Goal: Task Accomplishment & Management: Use online tool/utility

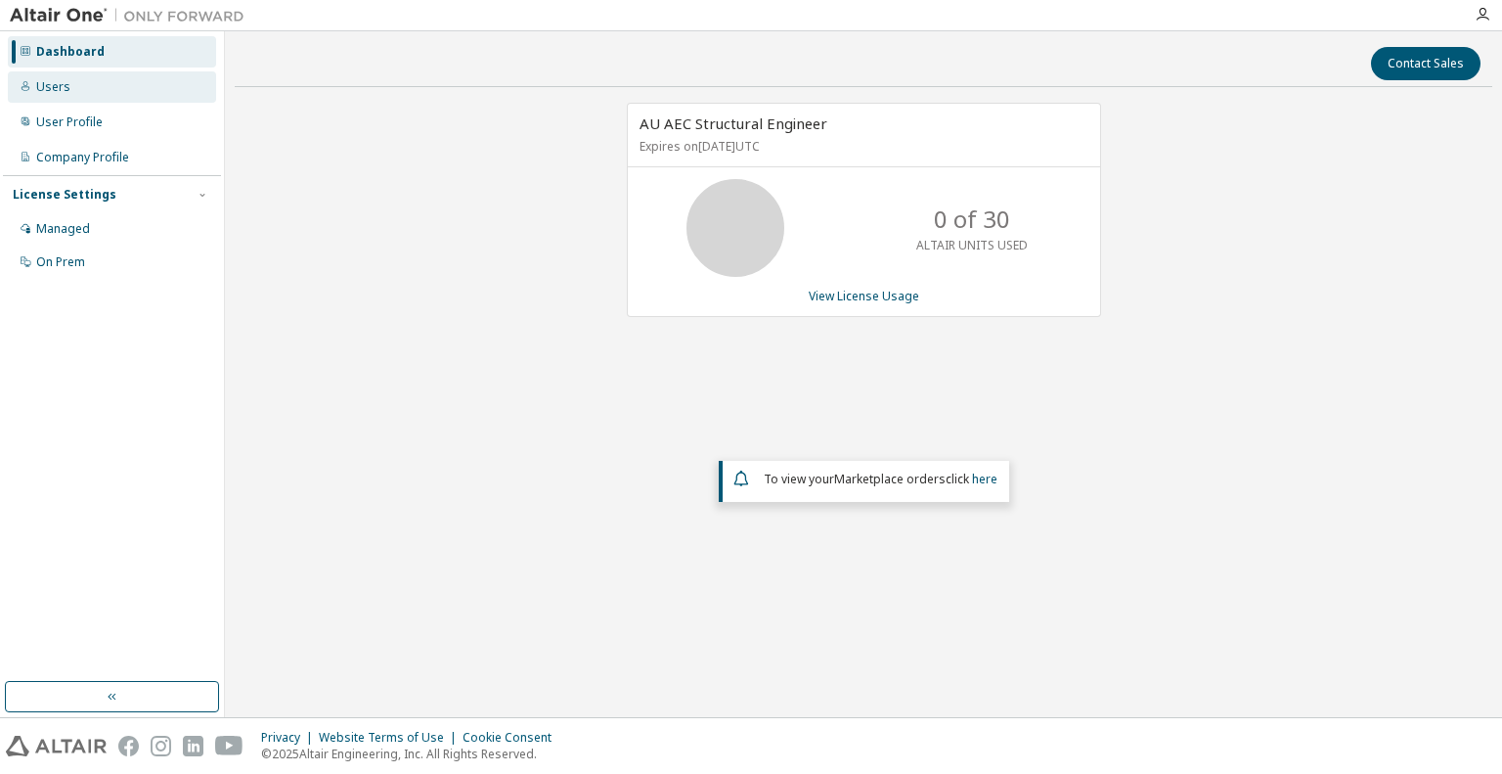
click at [58, 85] on div "Users" at bounding box center [53, 87] width 34 height 16
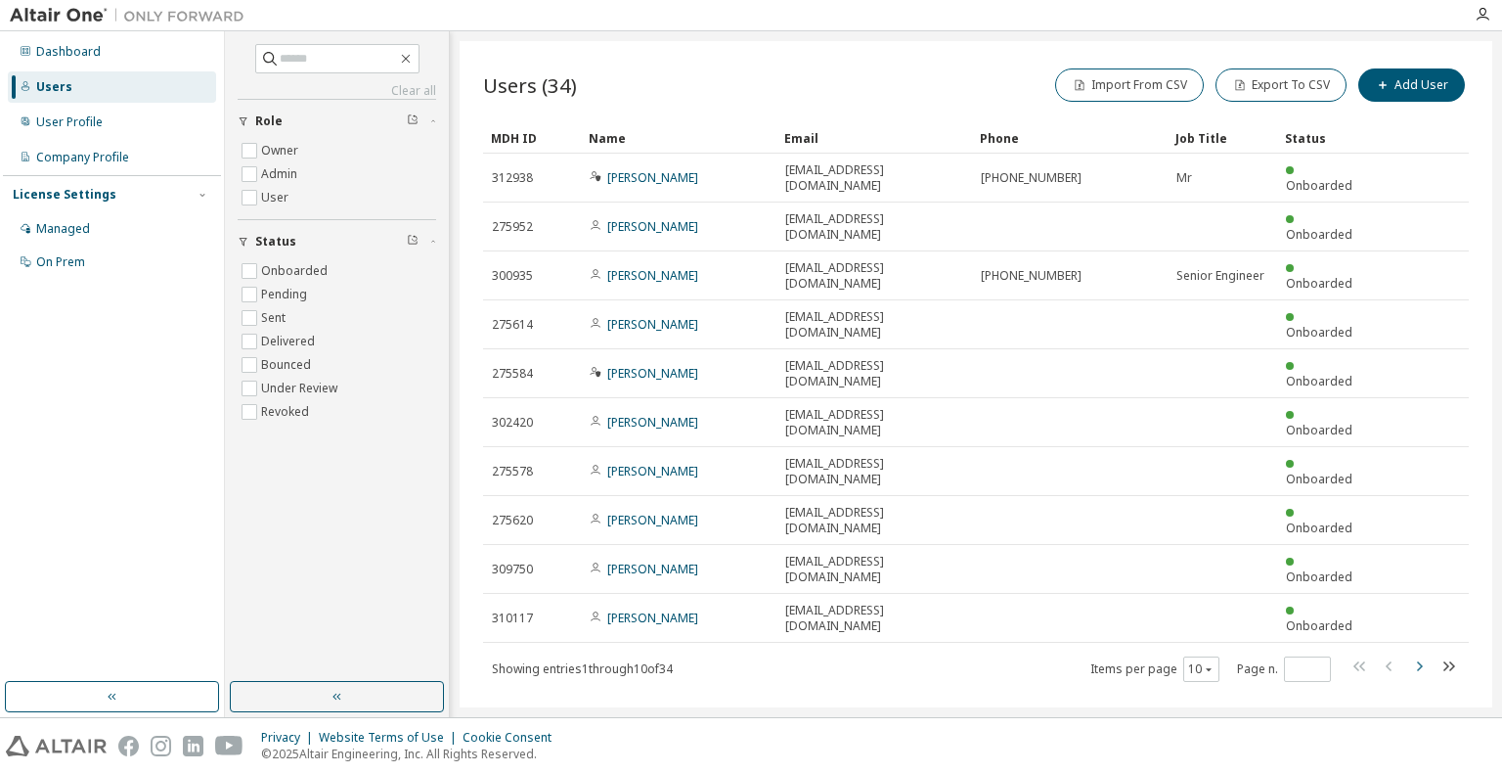
click at [1428, 654] on icon "button" at bounding box center [1418, 665] width 23 height 23
type input "*"
click at [290, 67] on input "text" at bounding box center [338, 59] width 117 height 20
type input "*****"
type input "*"
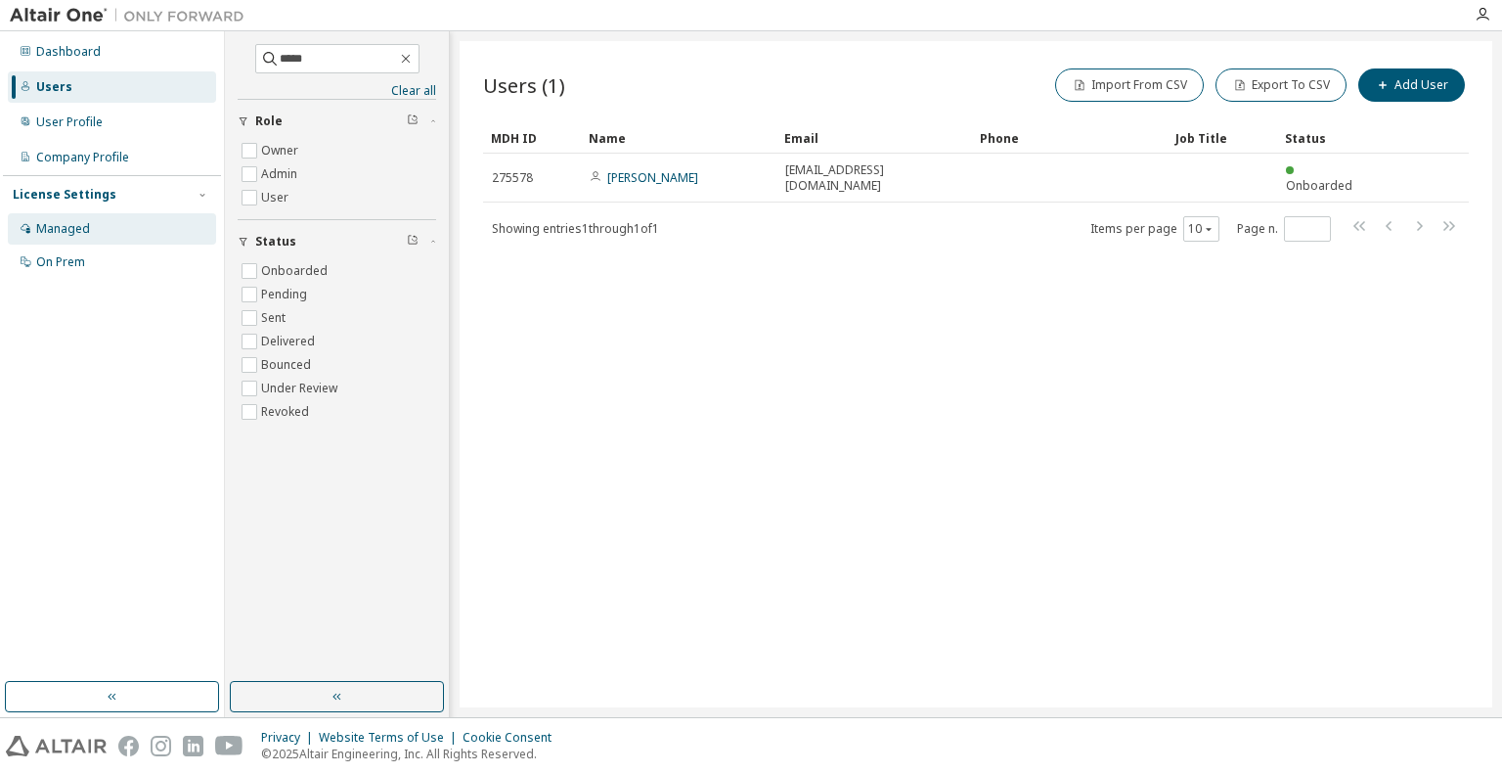
click at [97, 238] on div "Managed" at bounding box center [112, 228] width 208 height 31
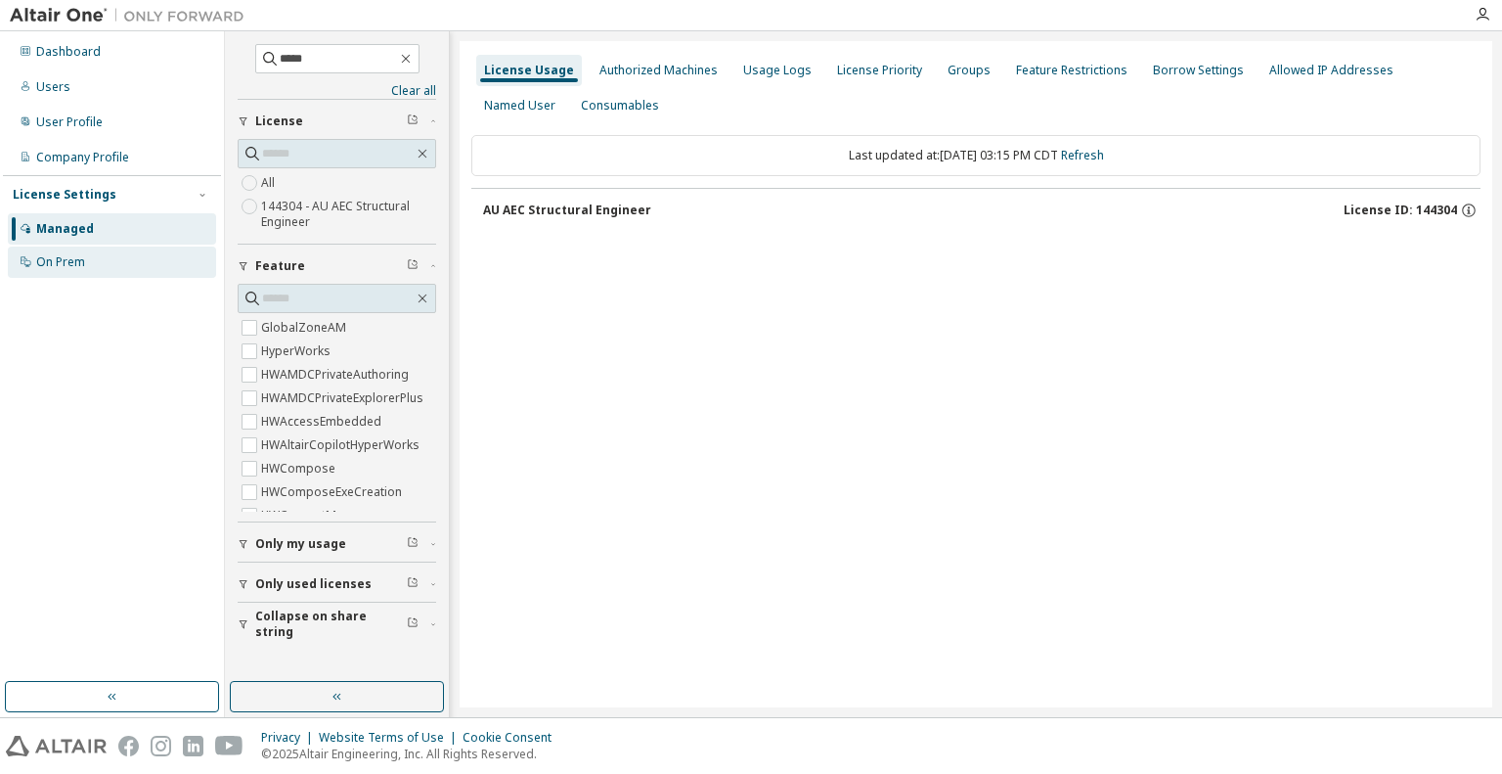
click at [90, 261] on div "On Prem" at bounding box center [112, 261] width 208 height 31
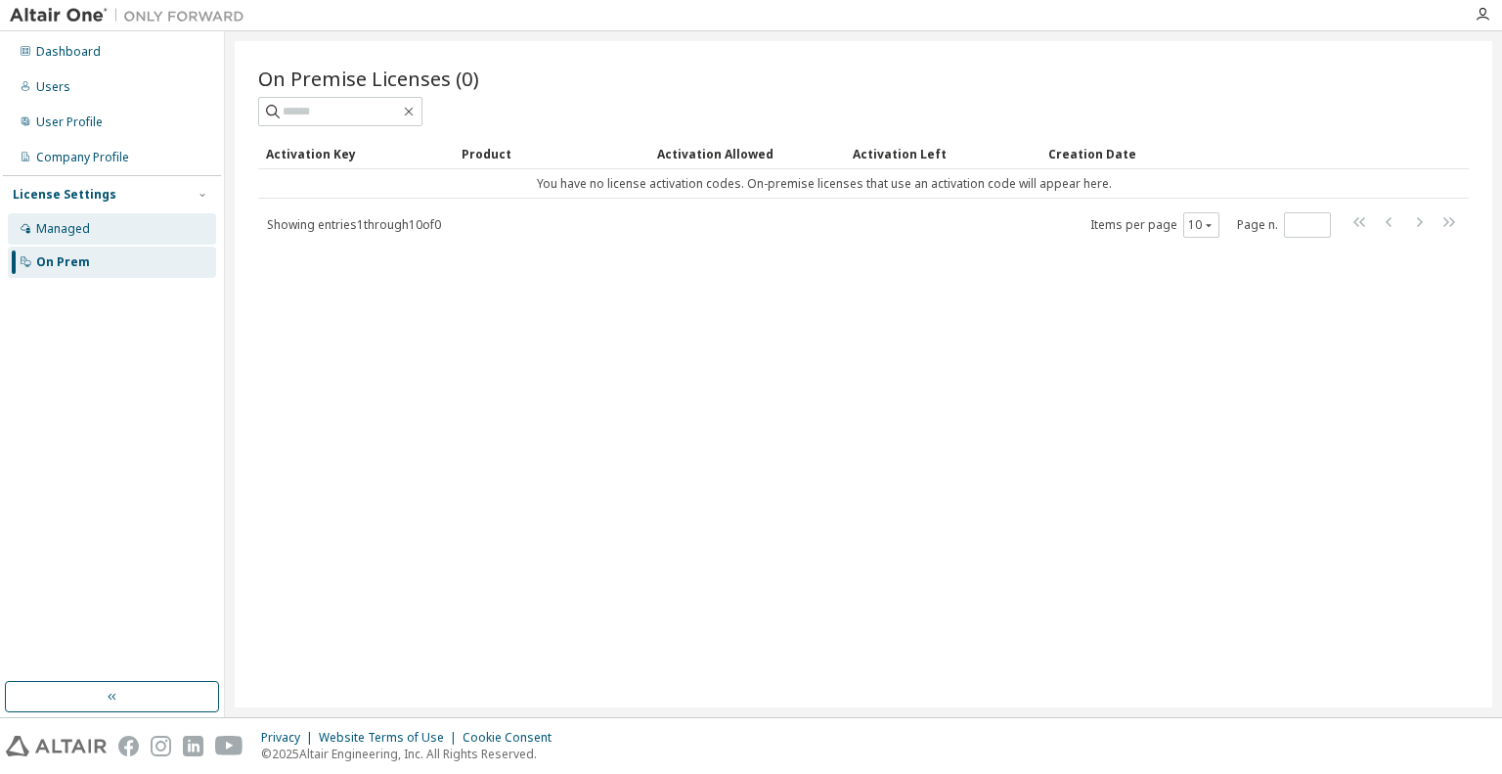
click at [97, 238] on div "Managed" at bounding box center [112, 228] width 208 height 31
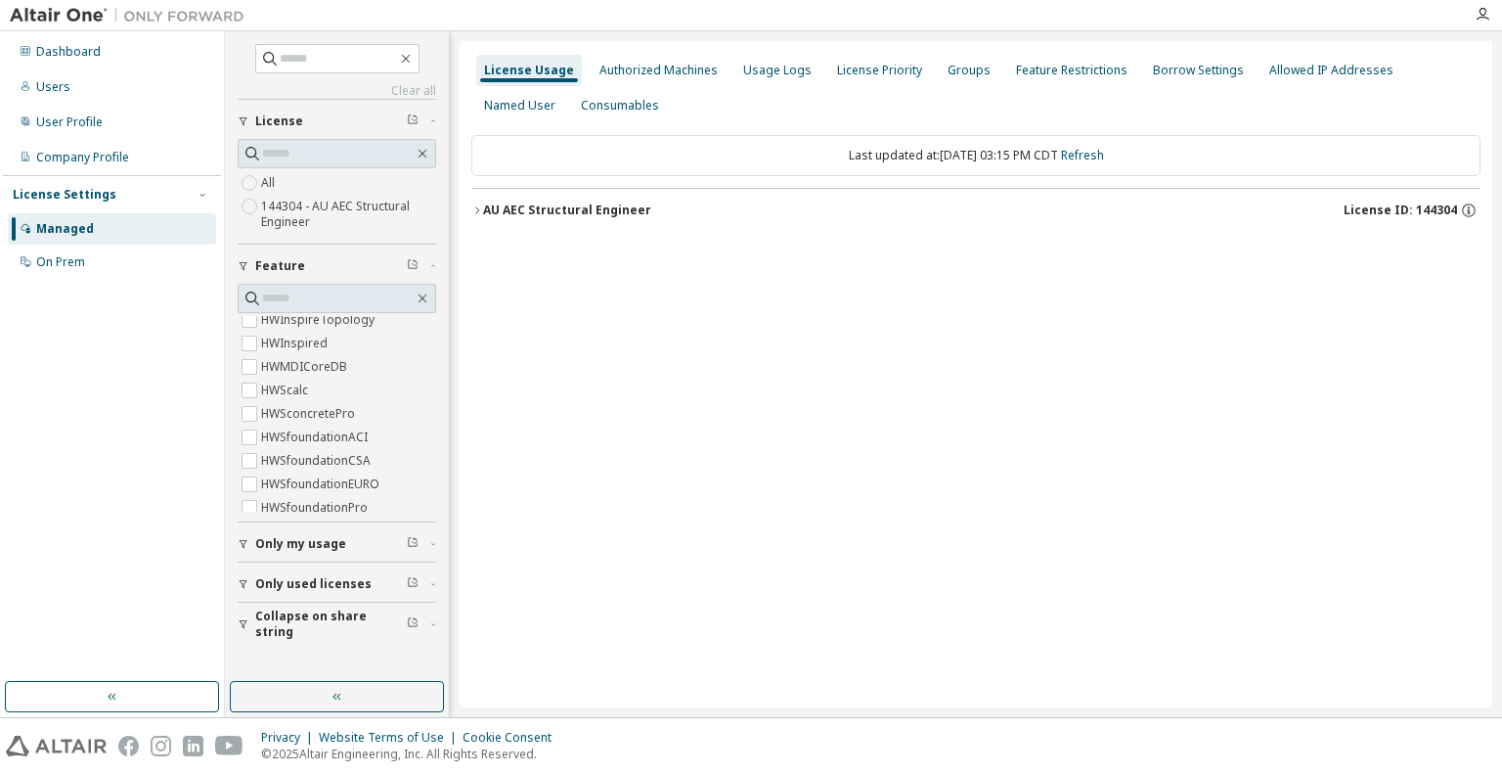
scroll to position [818, 0]
click at [344, 205] on label "144304 - AU AEC Structural Engineer" at bounding box center [348, 214] width 175 height 39
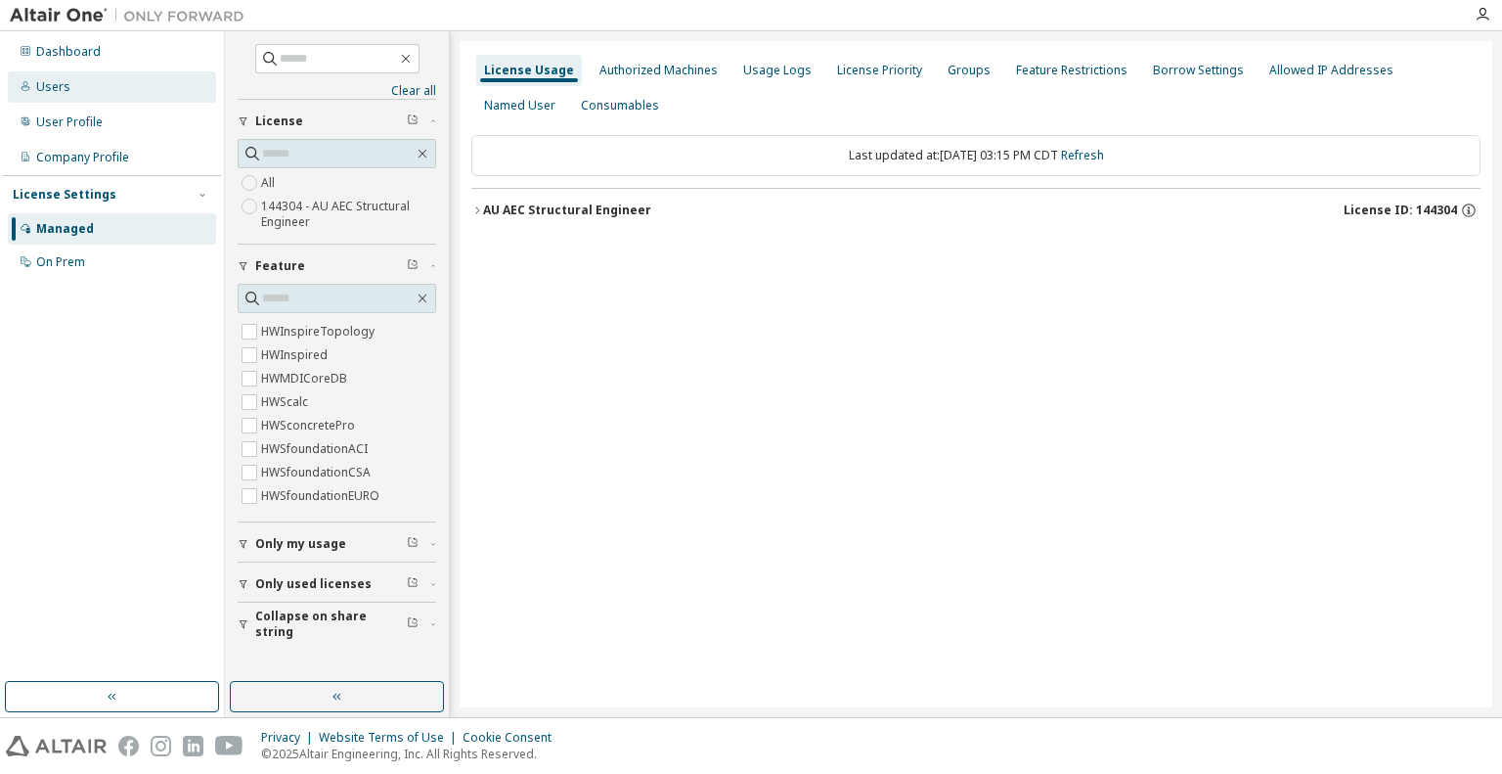
click at [86, 90] on div "Users" at bounding box center [112, 86] width 208 height 31
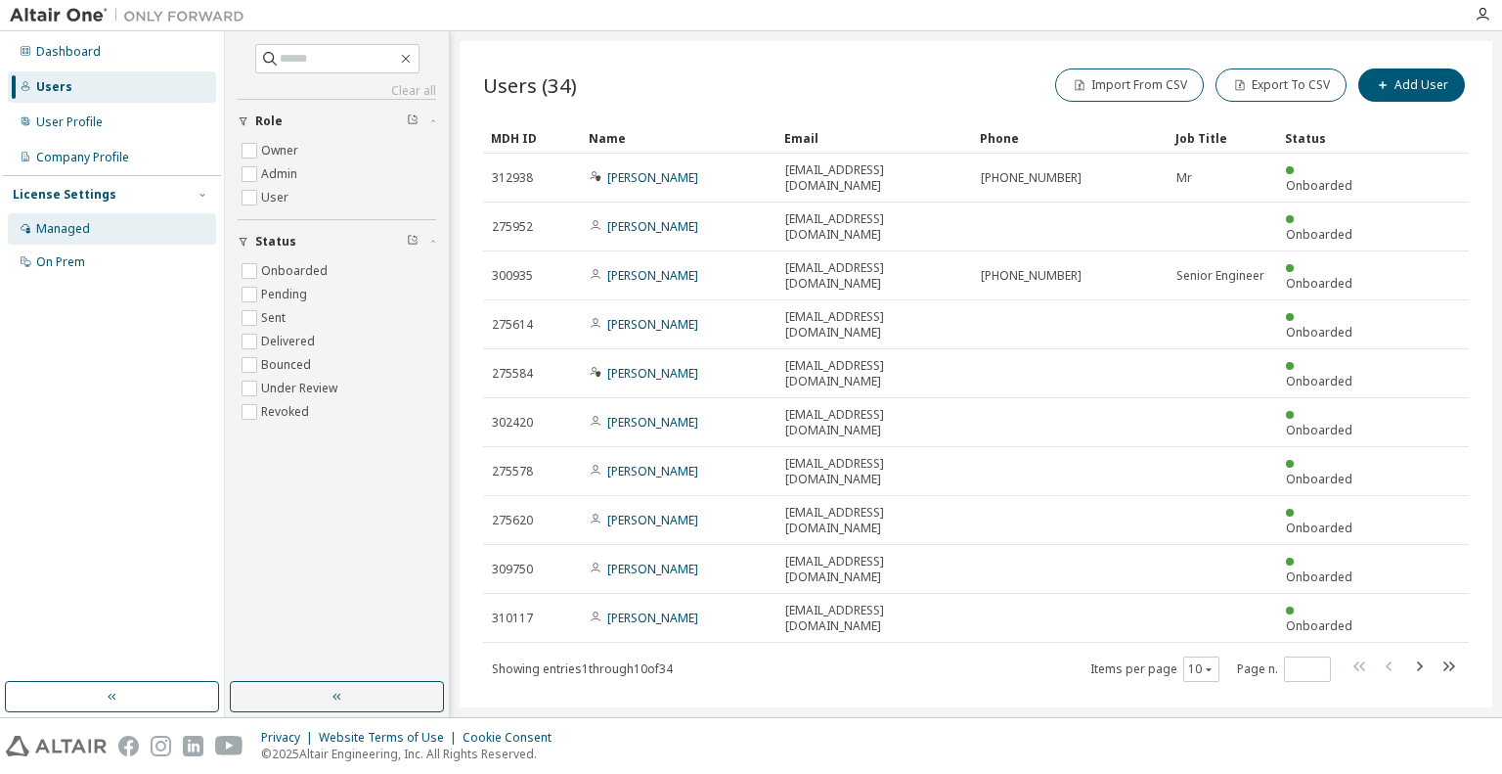
click at [90, 229] on div "Managed" at bounding box center [112, 228] width 208 height 31
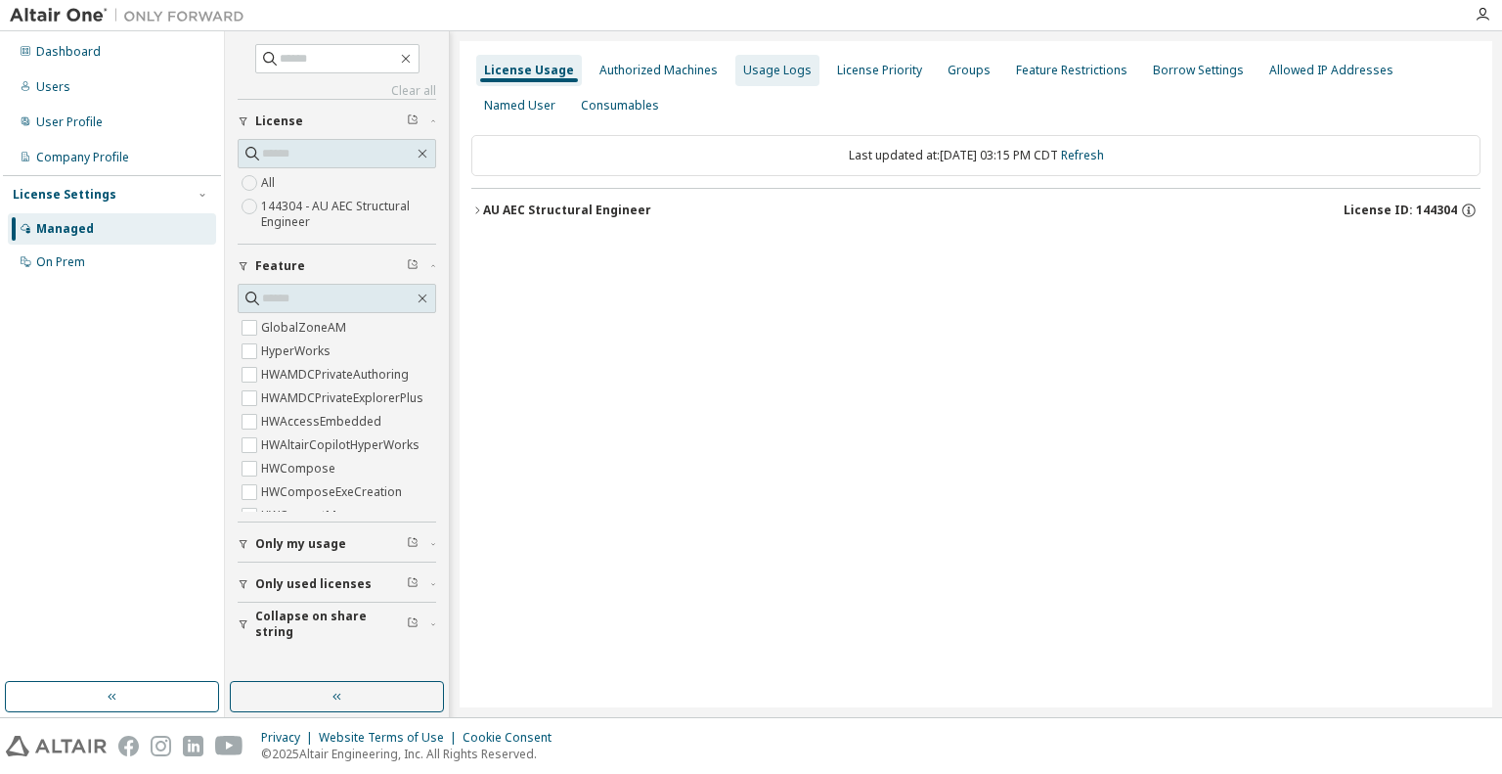
click at [790, 69] on div "Usage Logs" at bounding box center [777, 71] width 68 height 16
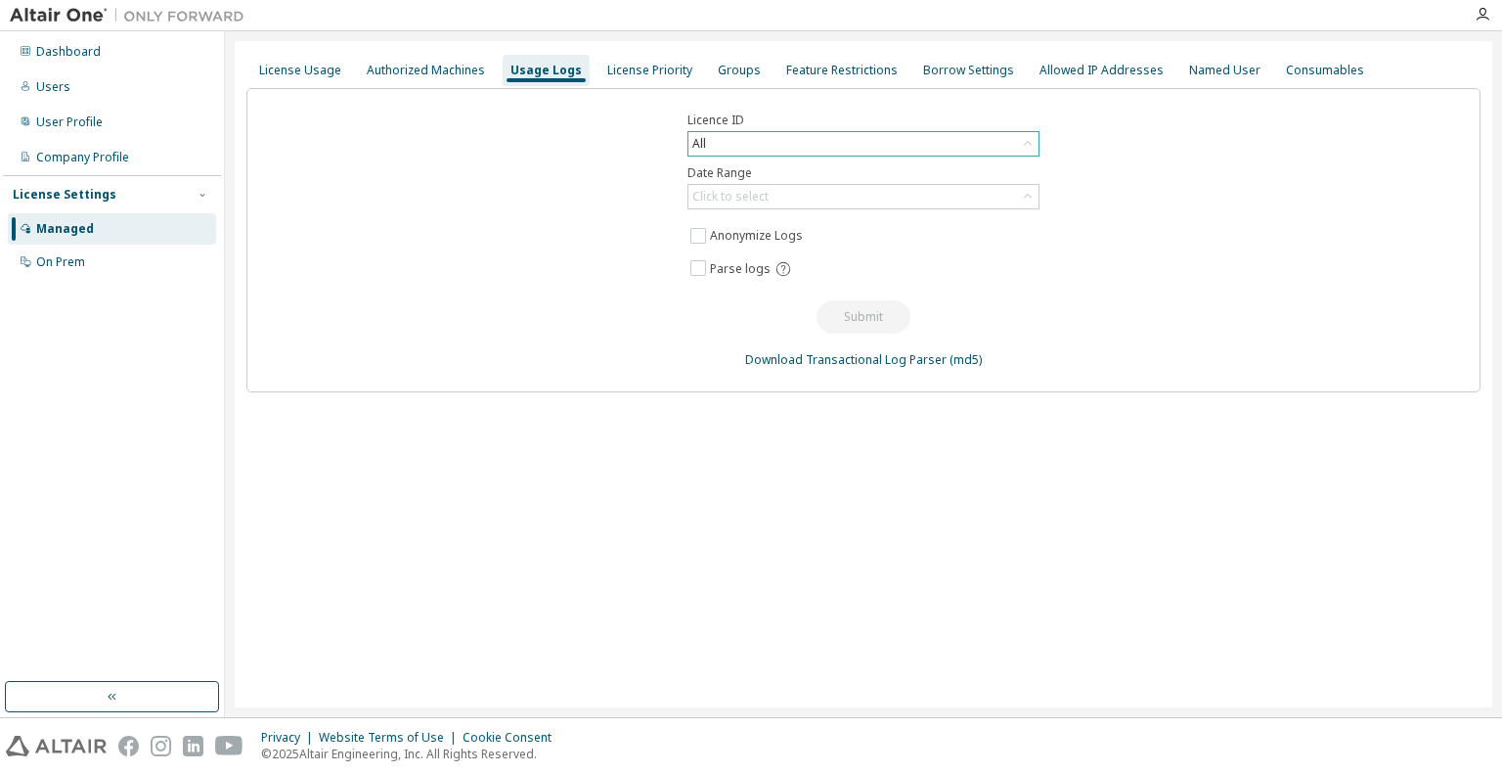
click at [724, 138] on div "All" at bounding box center [863, 143] width 350 height 23
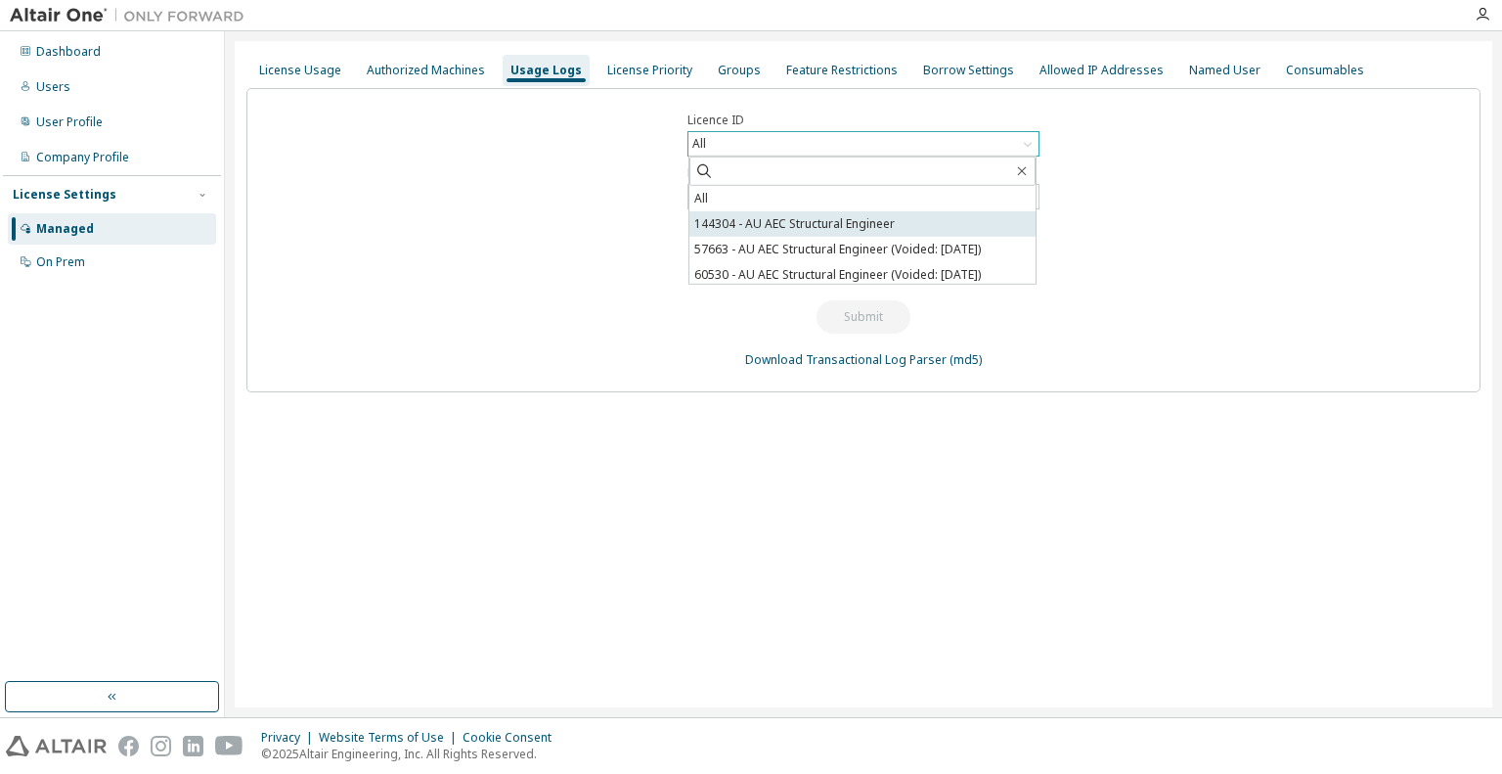
click at [799, 228] on li "144304 - AU AEC Structural Engineer" at bounding box center [862, 223] width 346 height 25
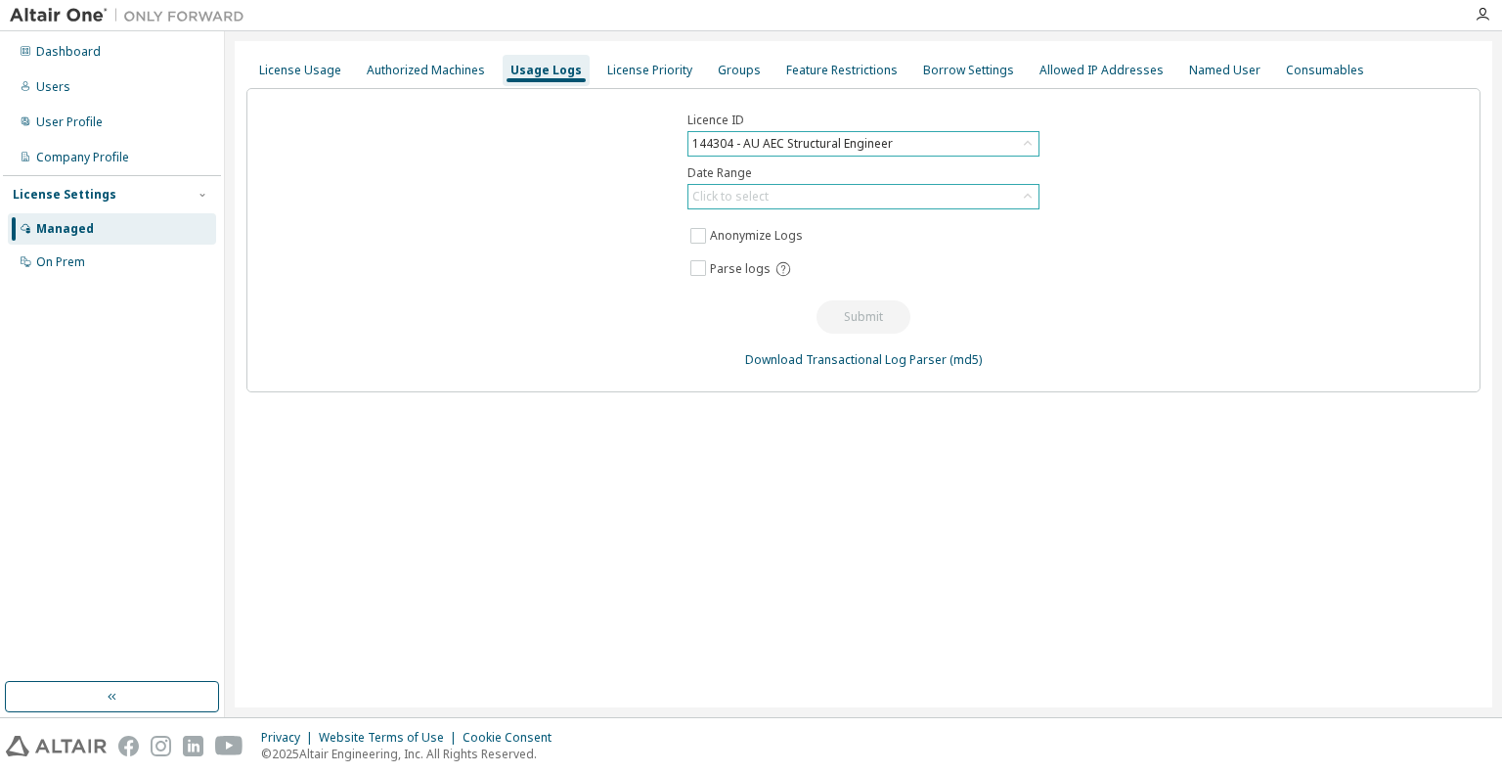
click at [765, 201] on div "Click to select" at bounding box center [730, 197] width 76 height 16
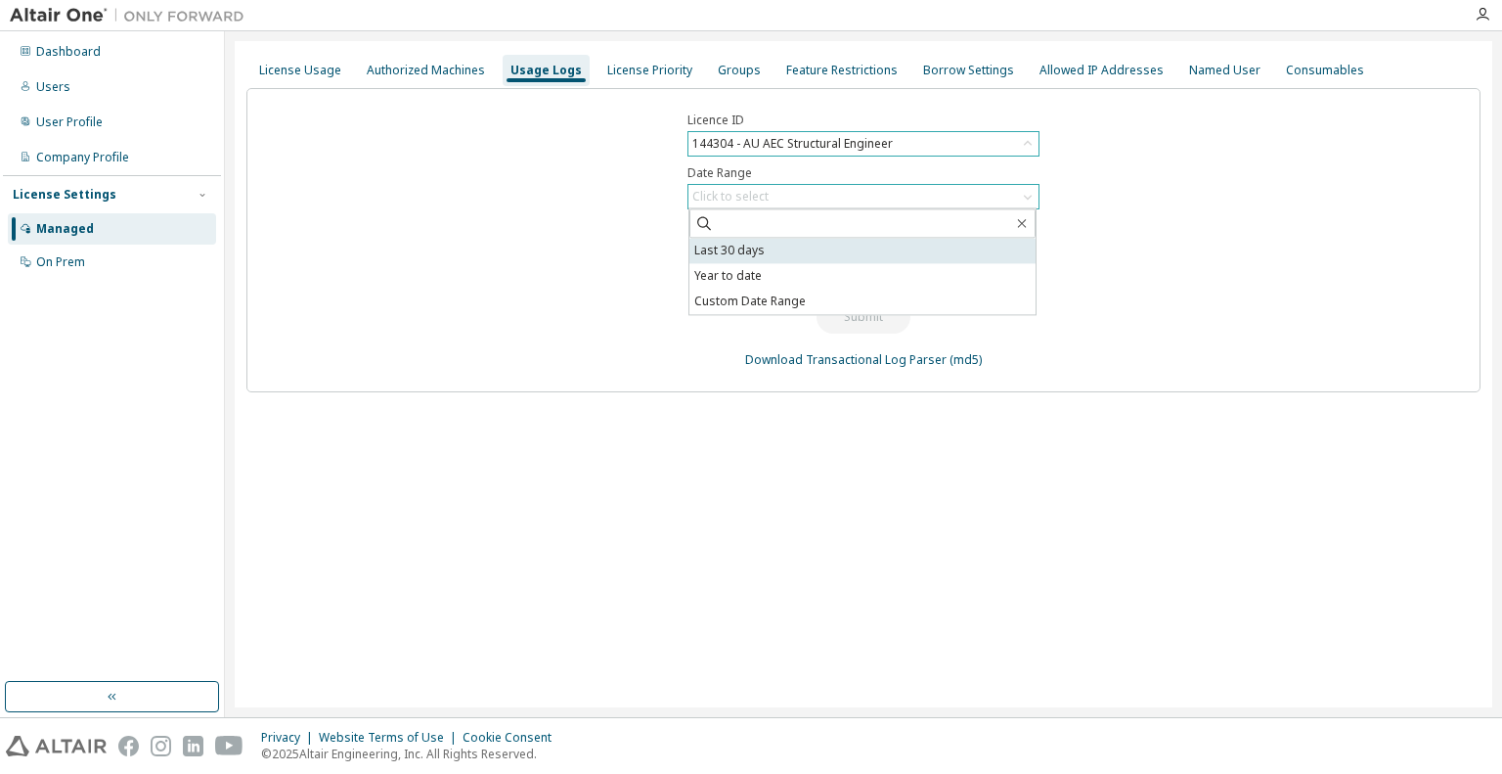
click at [770, 248] on li "Last 30 days" at bounding box center [862, 250] width 346 height 25
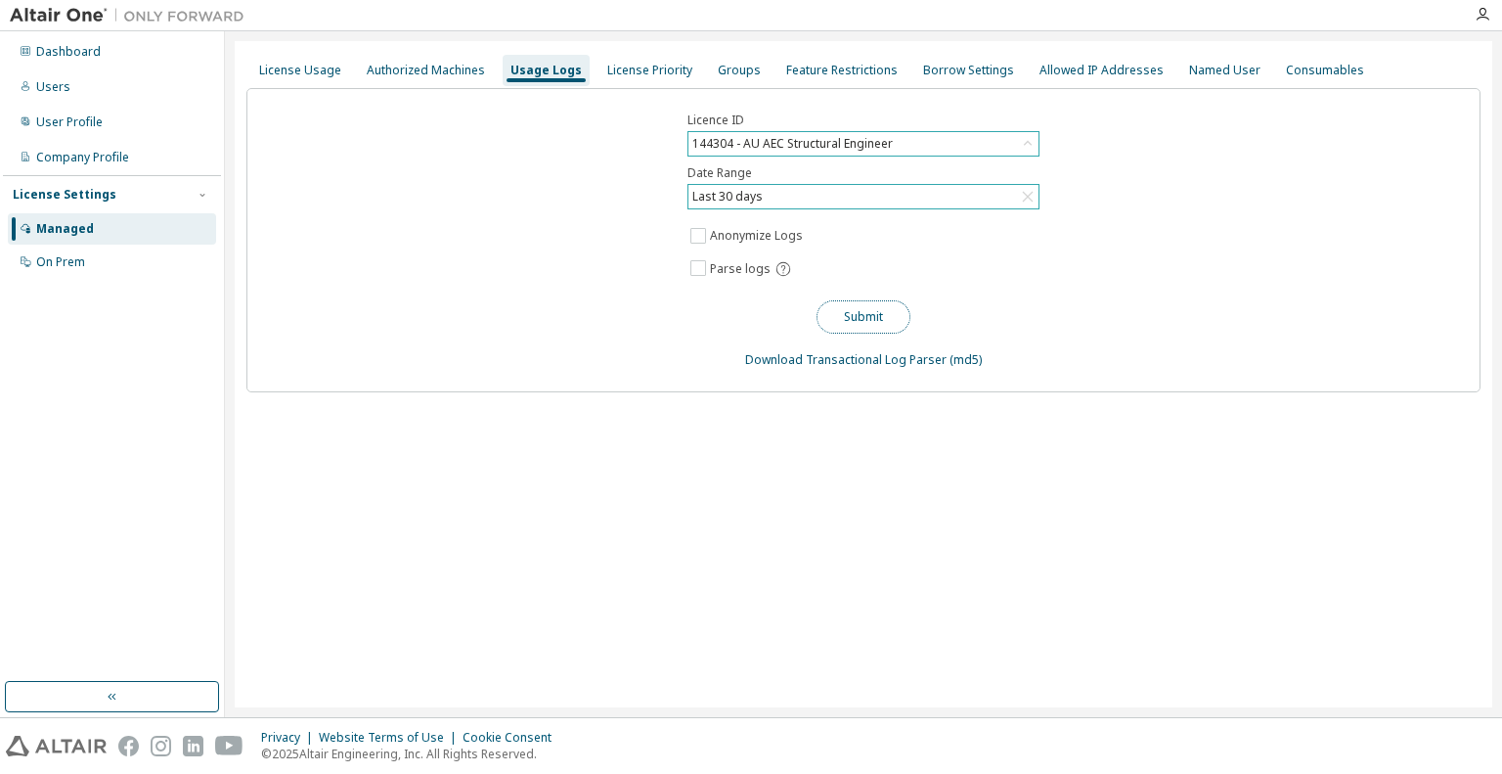
click at [856, 317] on button "Submit" at bounding box center [864, 316] width 94 height 33
click at [1105, 71] on div "Allowed IP Addresses" at bounding box center [1102, 71] width 124 height 16
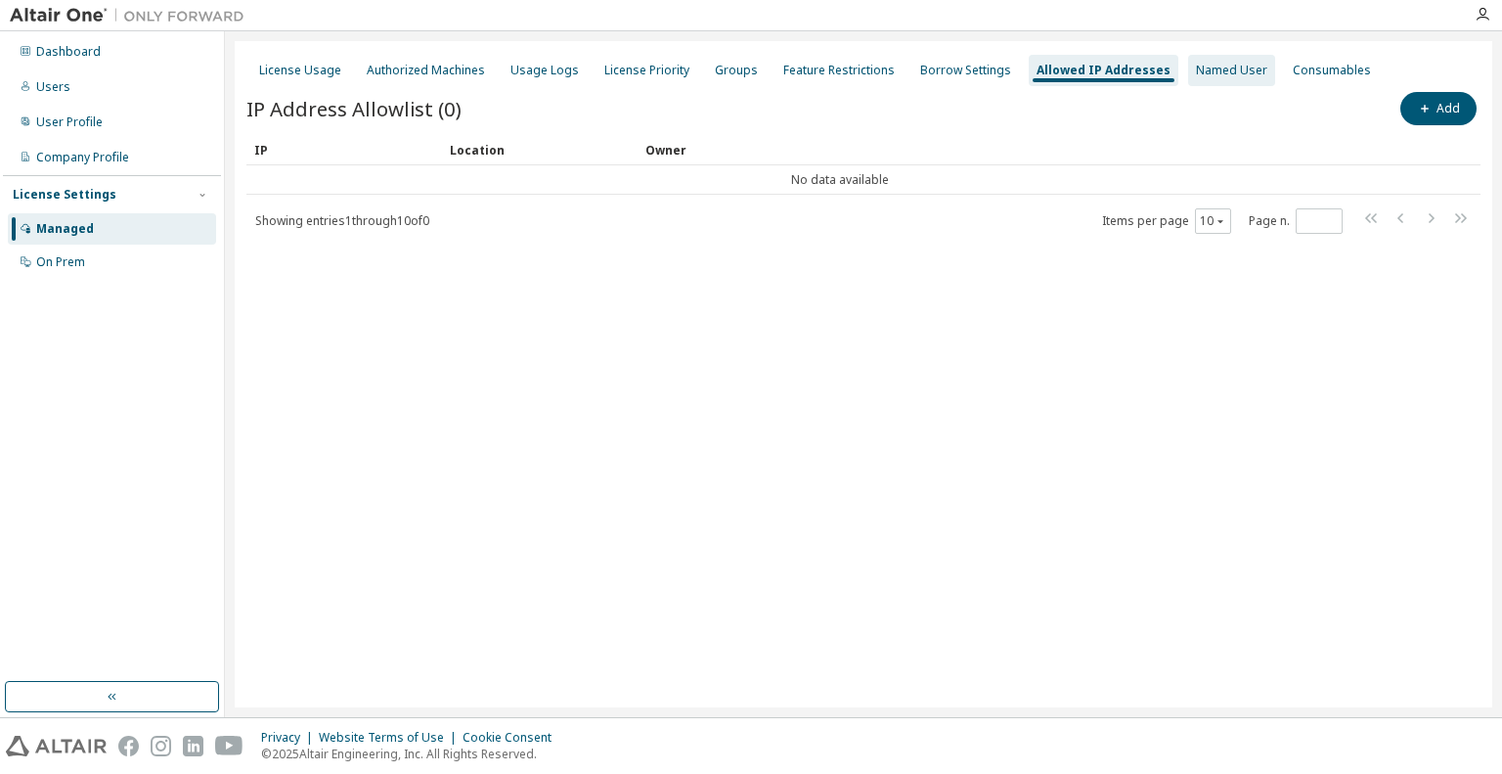
click at [1225, 77] on div "Named User" at bounding box center [1231, 71] width 71 height 16
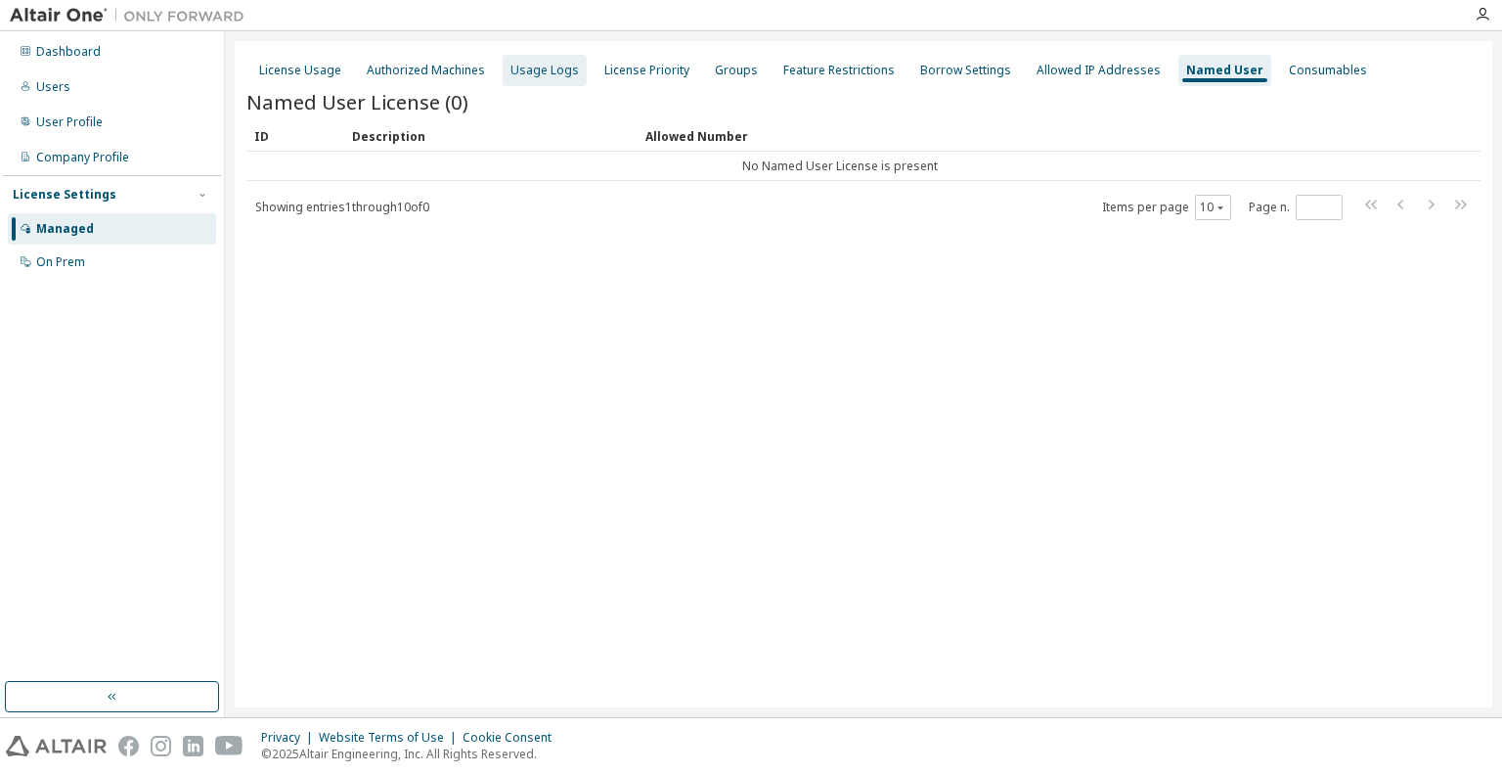
click at [543, 59] on div "Usage Logs" at bounding box center [545, 70] width 84 height 31
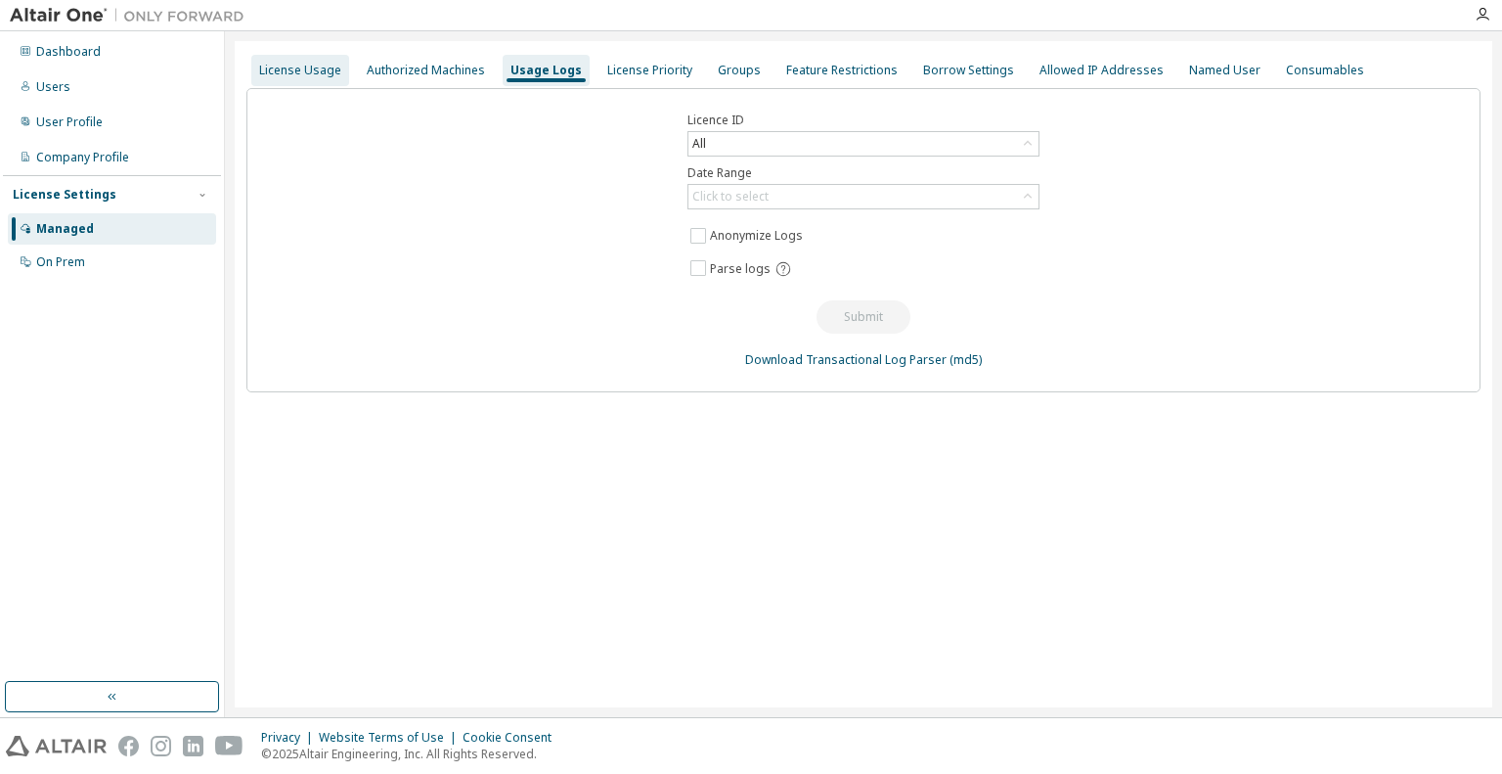
click at [320, 69] on div "License Usage" at bounding box center [300, 71] width 82 height 16
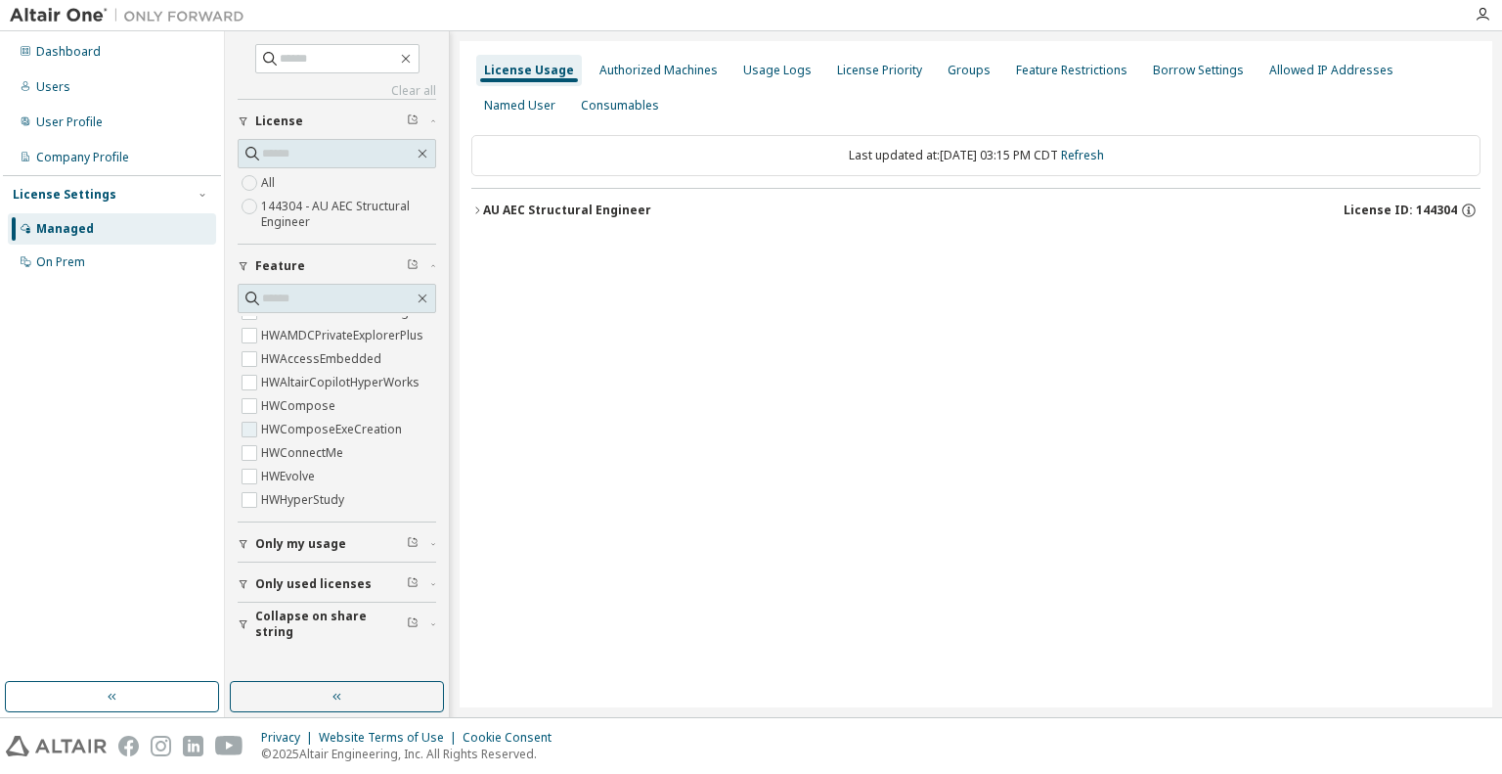
scroll to position [98, 0]
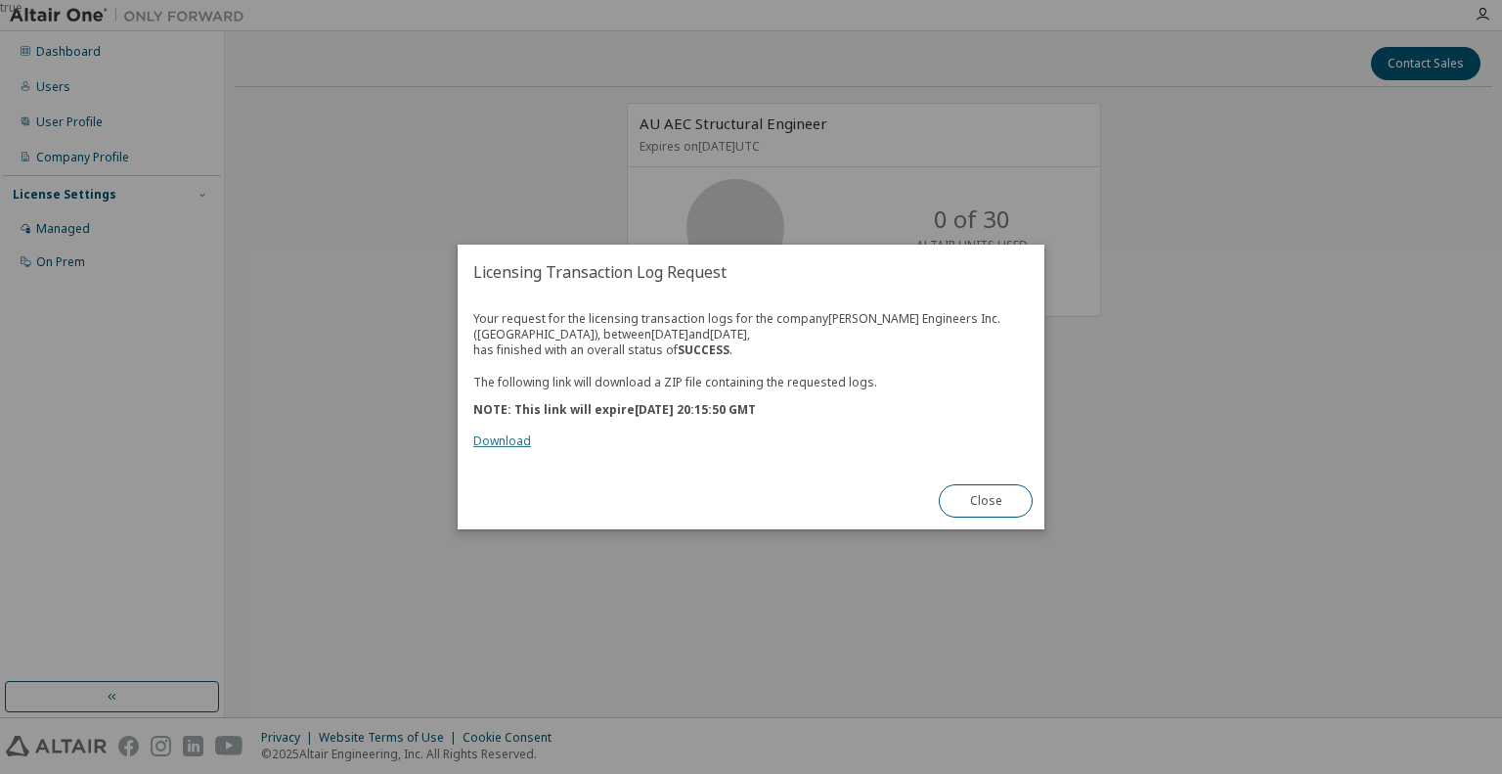
click at [508, 442] on link "Download" at bounding box center [502, 440] width 58 height 17
click at [1013, 511] on button "Close" at bounding box center [986, 500] width 94 height 33
